Goal: Information Seeking & Learning: Understand process/instructions

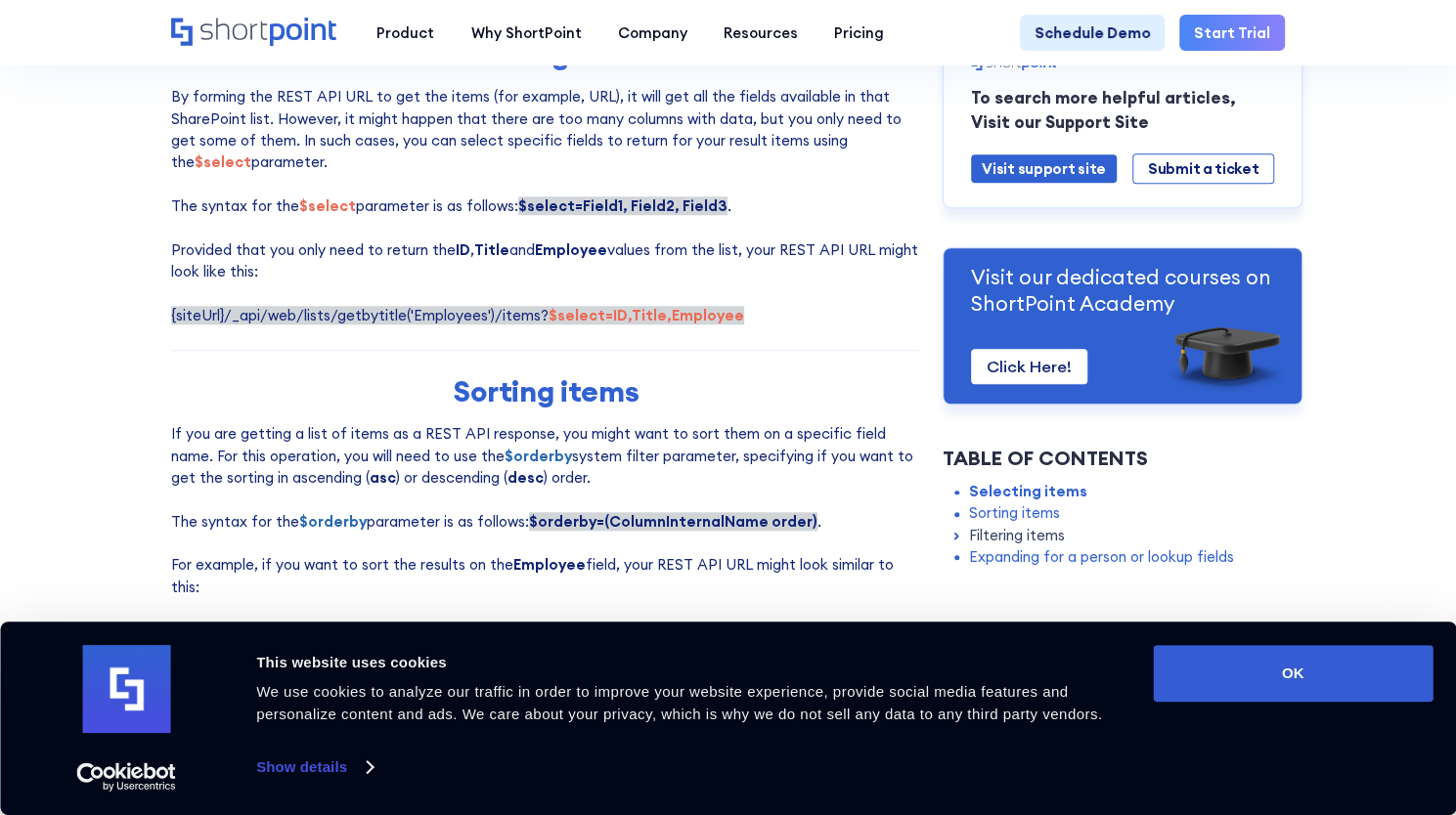
scroll to position [912, 0]
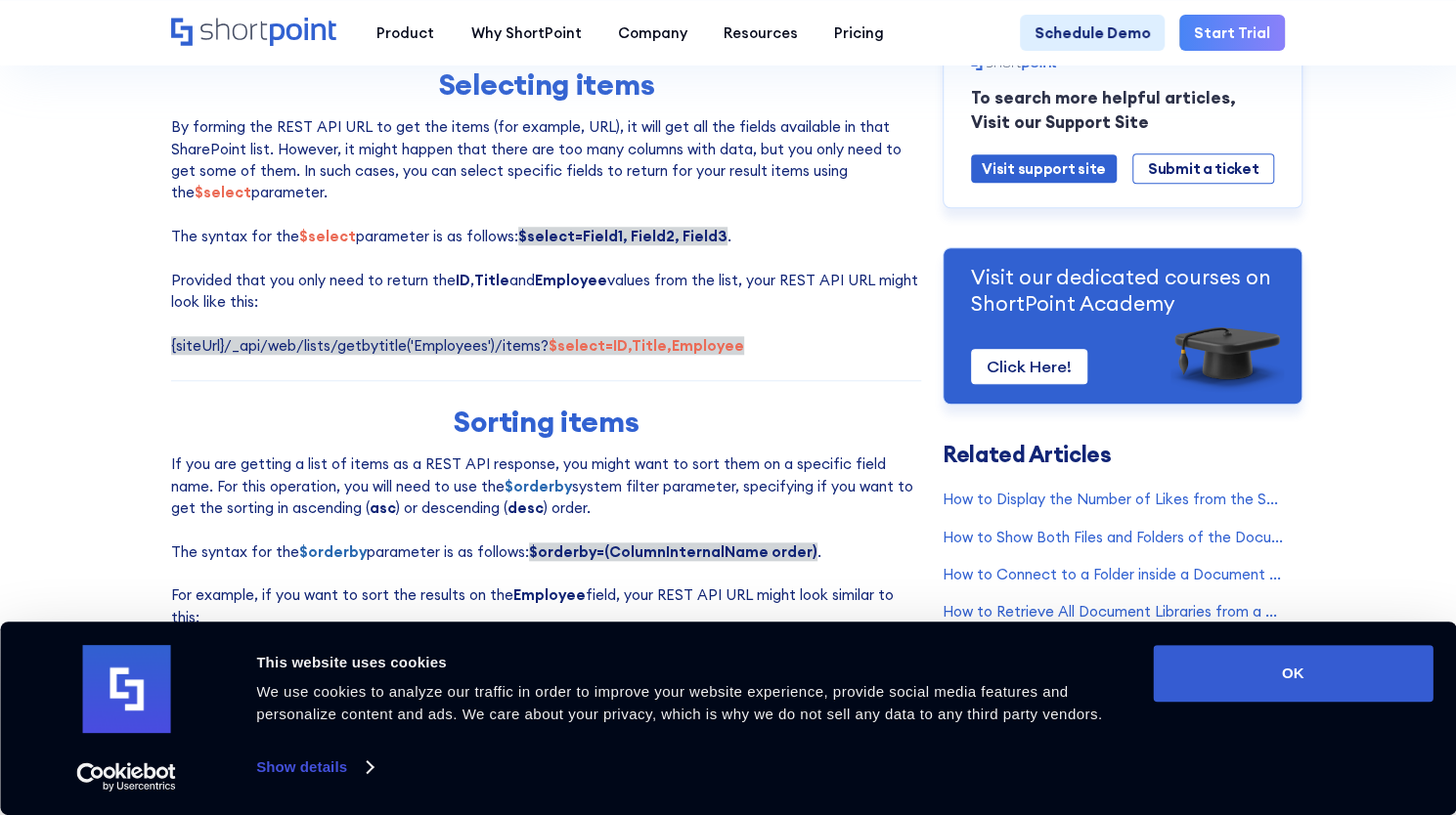
click at [743, 351] on p "By forming the REST API URL to get the items (for example, URL), it will get al…" at bounding box center [546, 236] width 750 height 241
drag, startPoint x: 720, startPoint y: 354, endPoint x: 165, endPoint y: 349, distance: 555.0
click at [171, 349] on span "{siteUrl}/_api/web/lists/getbytitle('Employees')/items? $select=ID,Title,Employ…" at bounding box center [458, 346] width 572 height 19
copy span "{siteUrl}/_api/web/lists/getbytitle('Employees')/items? $select=ID,Title,Employ…"
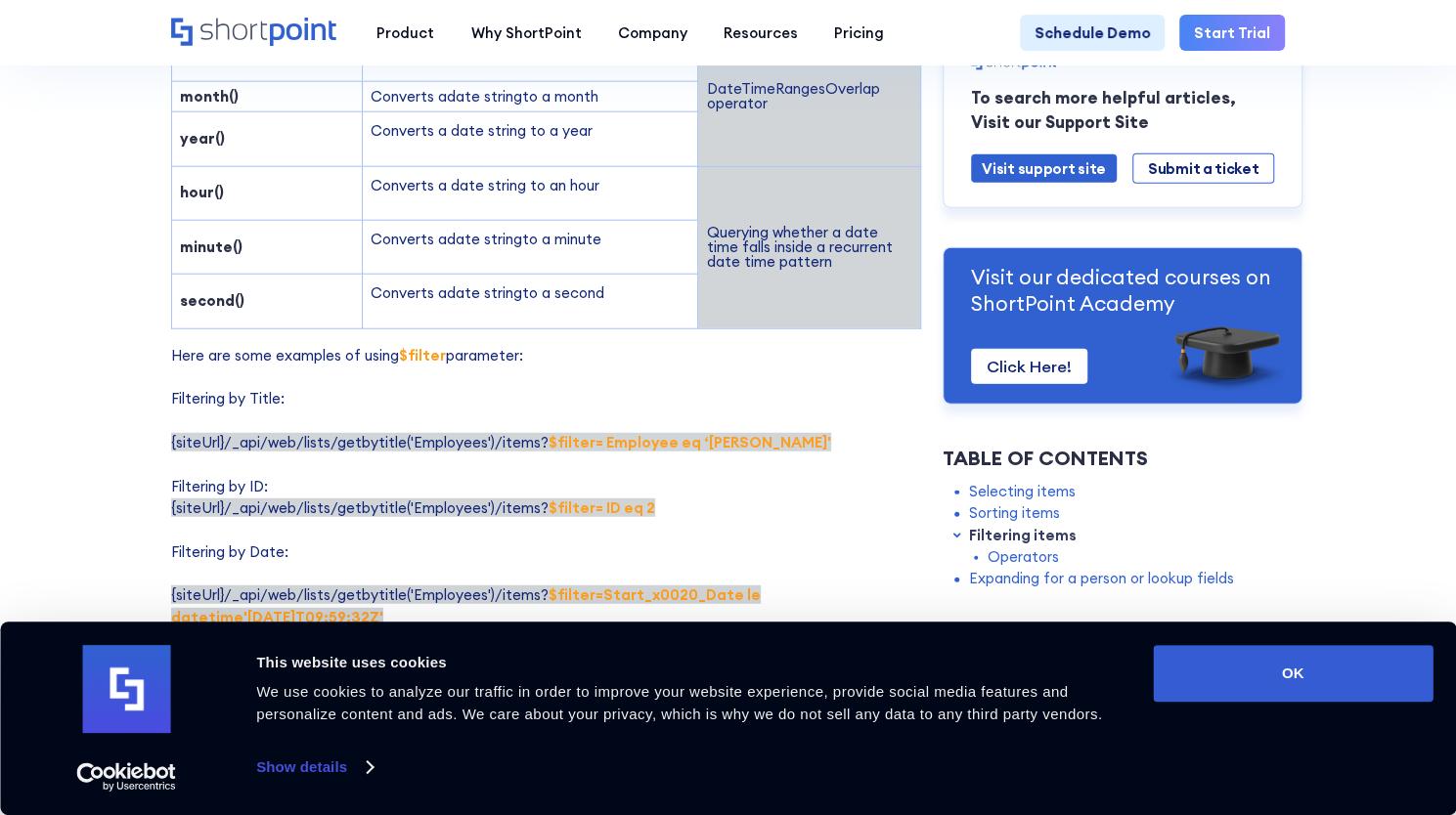
scroll to position [2946, 0]
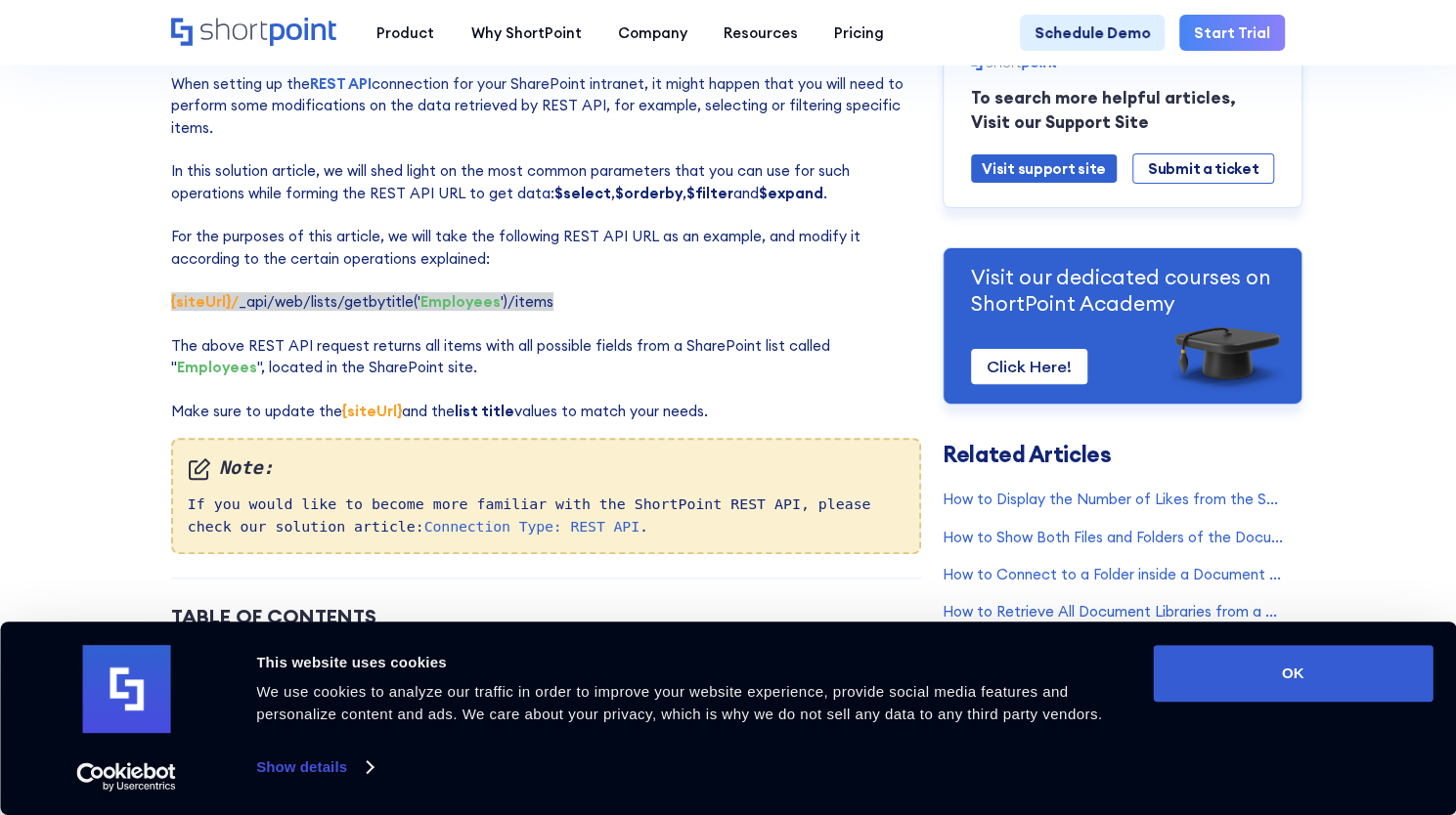
scroll to position [184, 0]
